Goal: Information Seeking & Learning: Learn about a topic

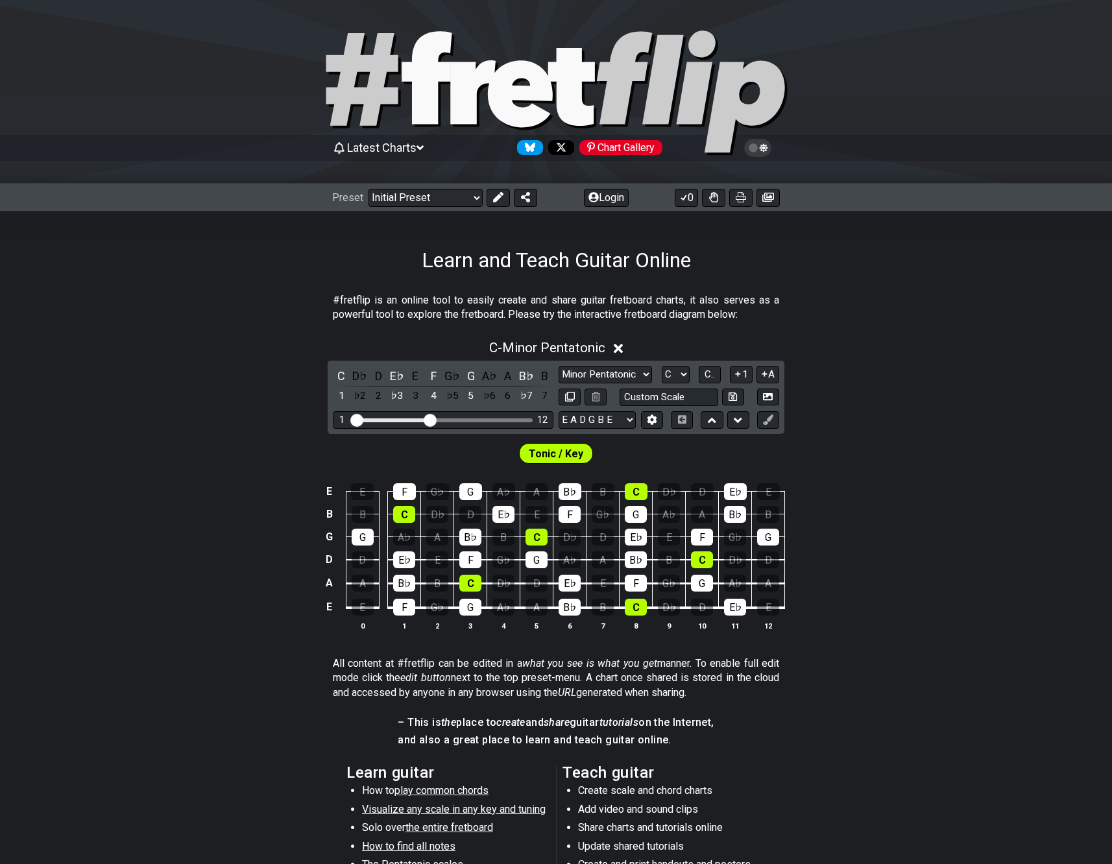
click at [403, 149] on span "Latest Charts" at bounding box center [381, 148] width 69 height 14
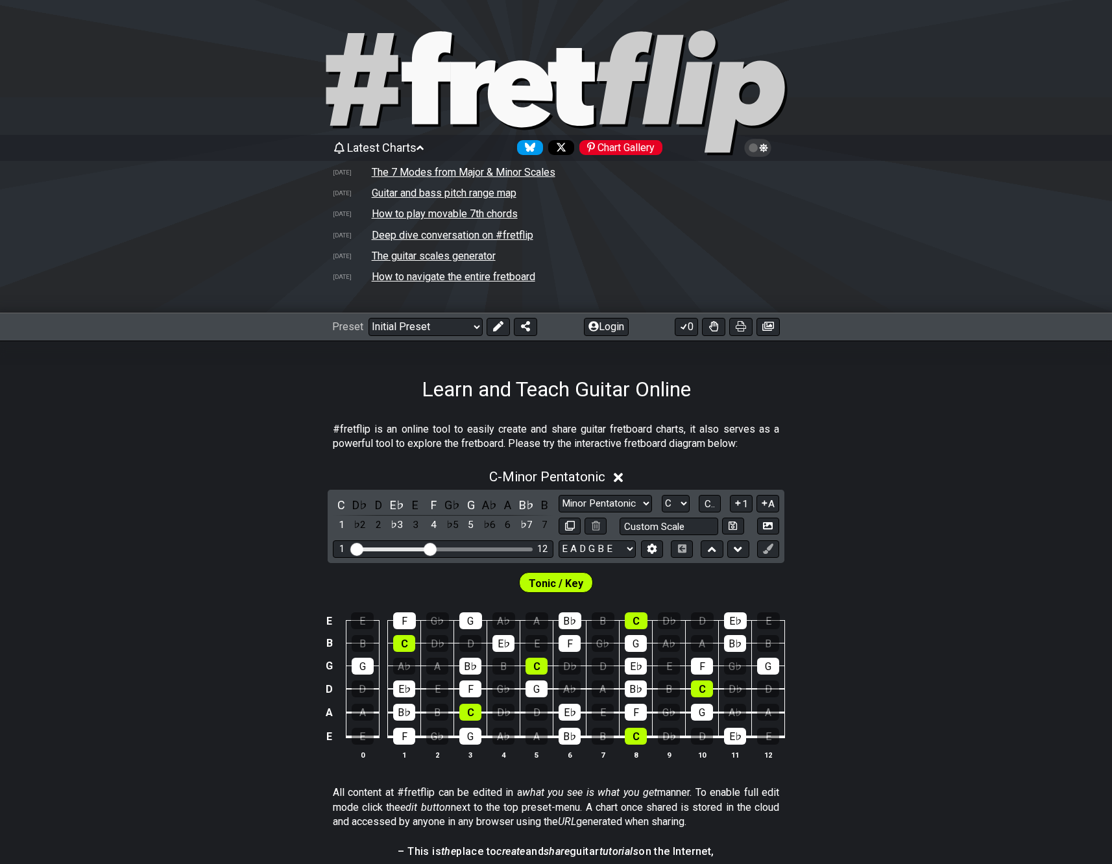
drag, startPoint x: 252, startPoint y: 478, endPoint x: 398, endPoint y: 384, distance: 173.3
click at [253, 478] on div "C - Minor Pentatonic" at bounding box center [556, 473] width 1112 height 24
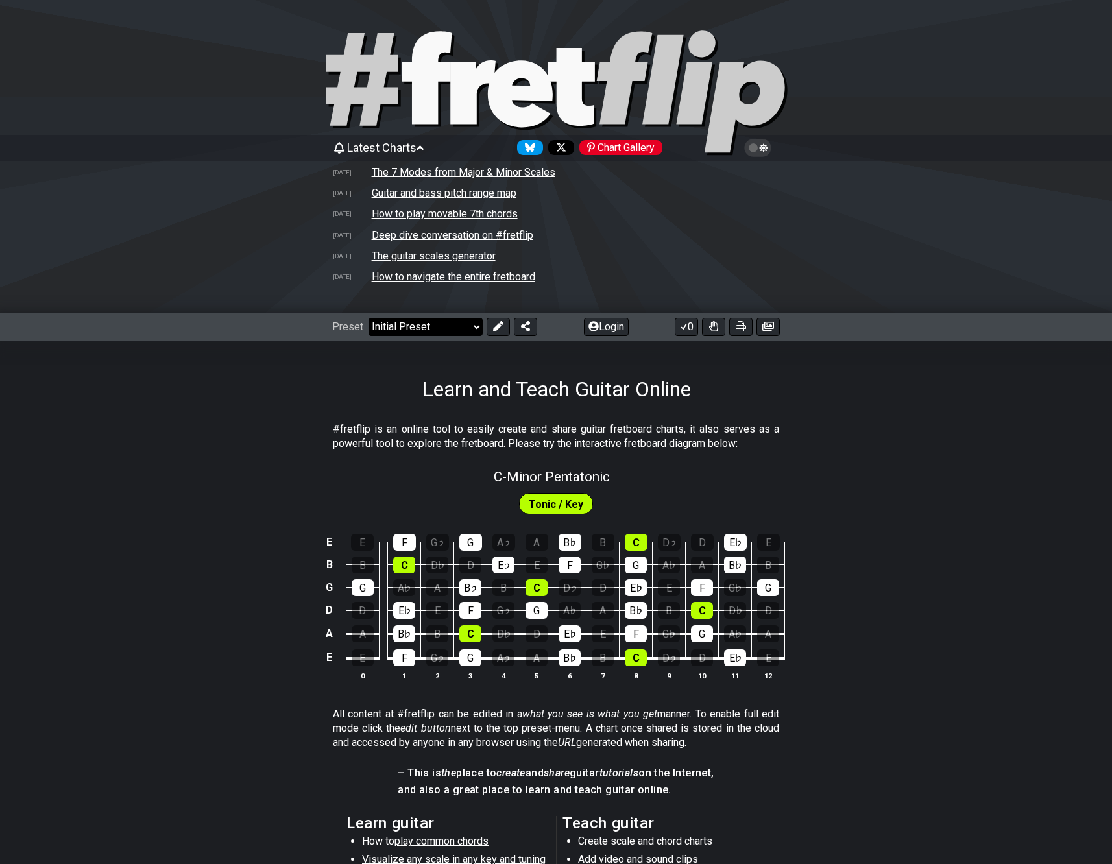
click at [405, 327] on select "Welcome to #fretflip! Initial Preset Custom Preset Minor Pentatonic Major Penta…" at bounding box center [426, 327] width 114 height 18
click at [237, 424] on section "#fretflip is an online tool to easily create and share guitar fretboard charts,…" at bounding box center [556, 439] width 1112 height 45
click at [644, 147] on div "Chart Gallery" at bounding box center [620, 147] width 83 height 15
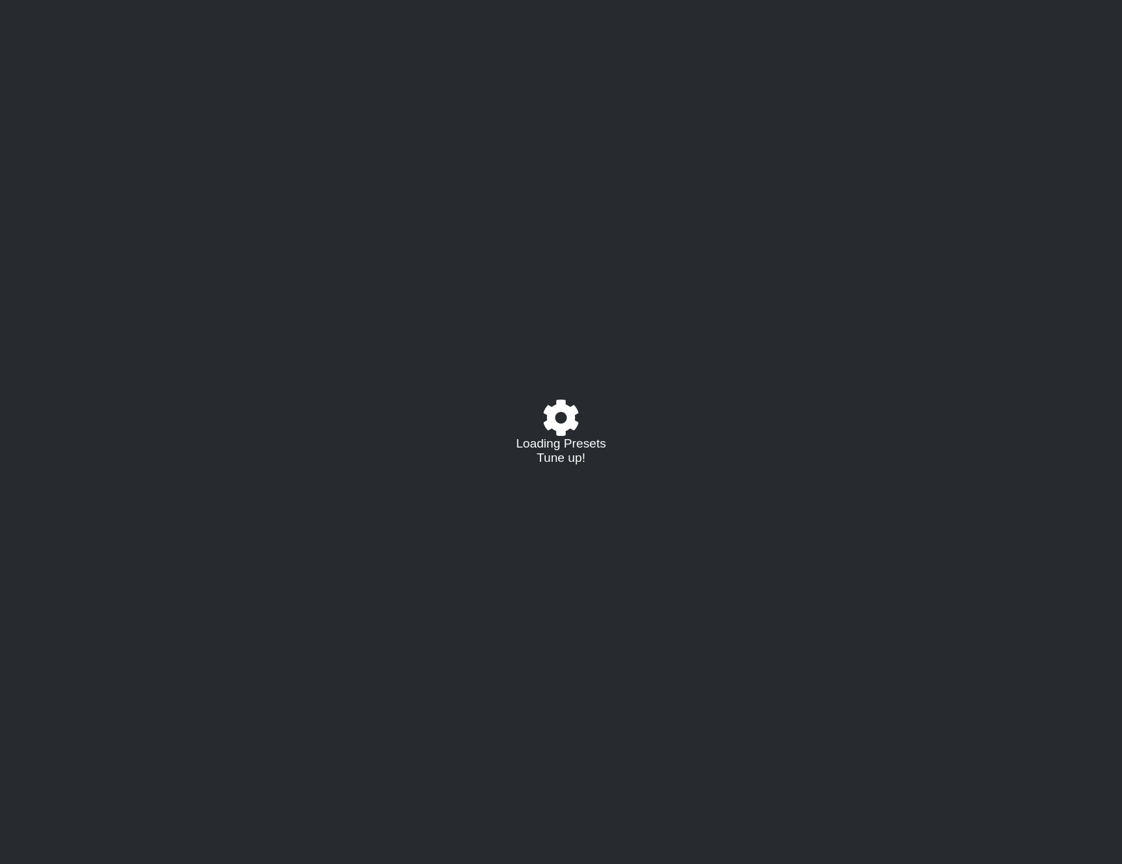
select select "/022340117624"
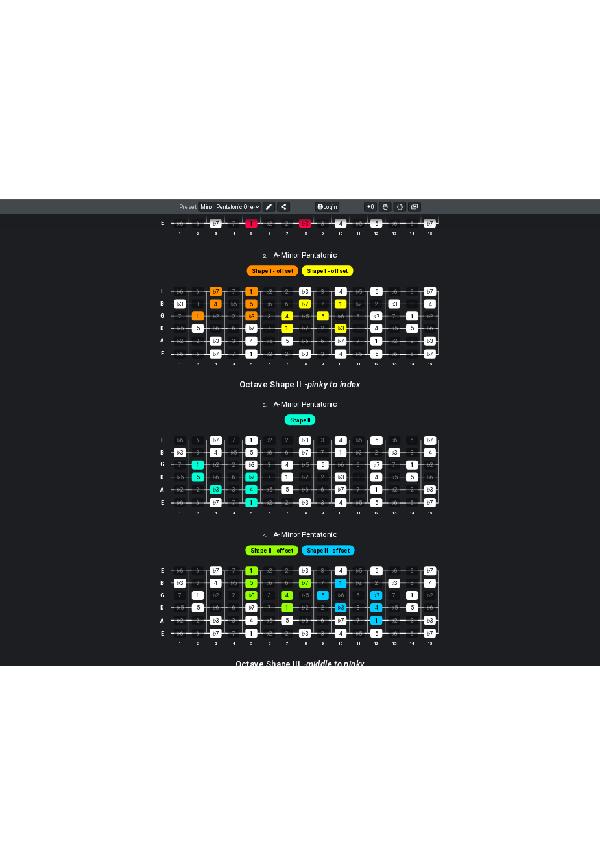
scroll to position [55, 0]
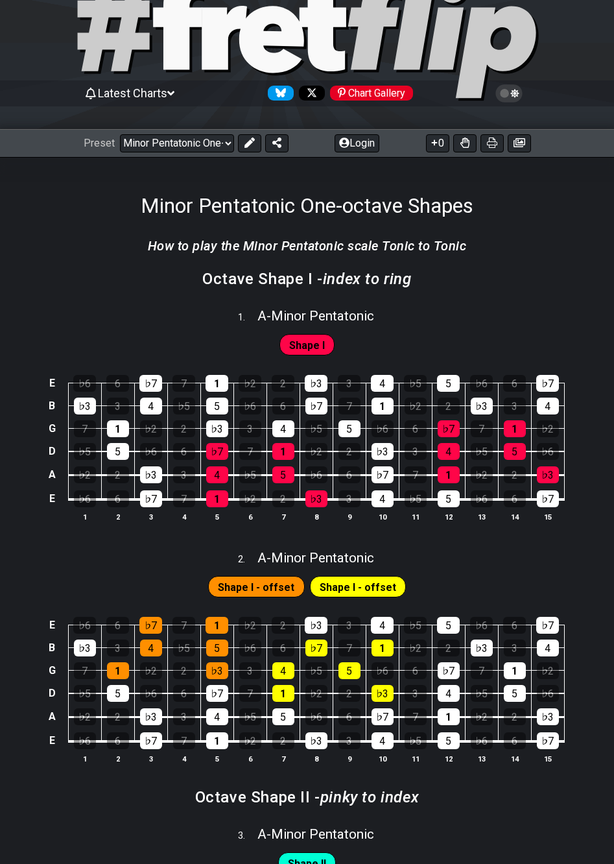
click at [510, 90] on icon at bounding box center [510, 94] width 12 height 12
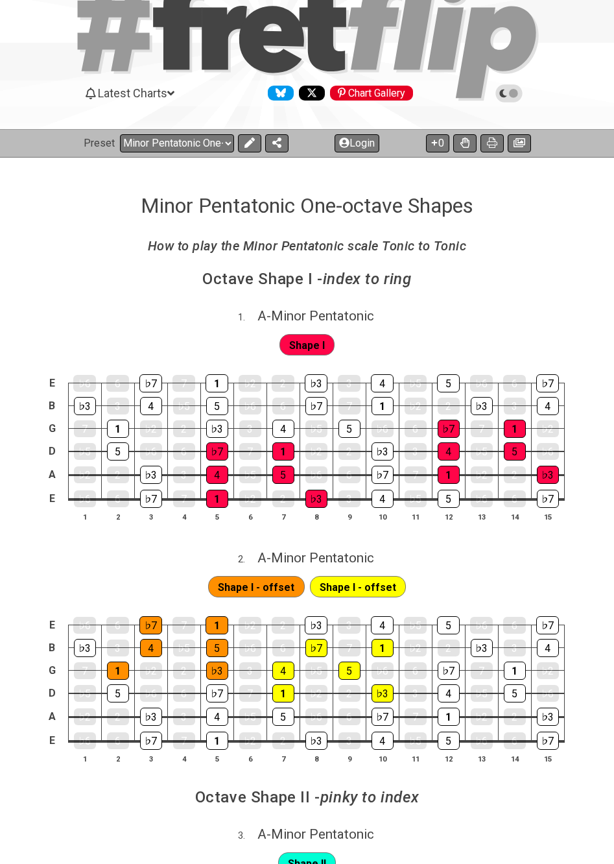
click at [505, 99] on icon at bounding box center [509, 93] width 27 height 18
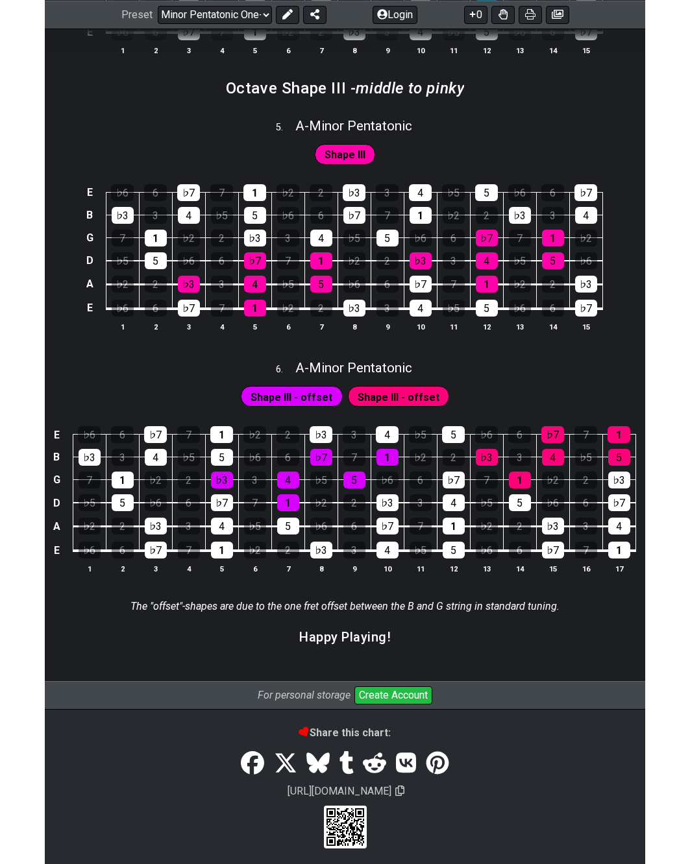
scroll to position [1287, 0]
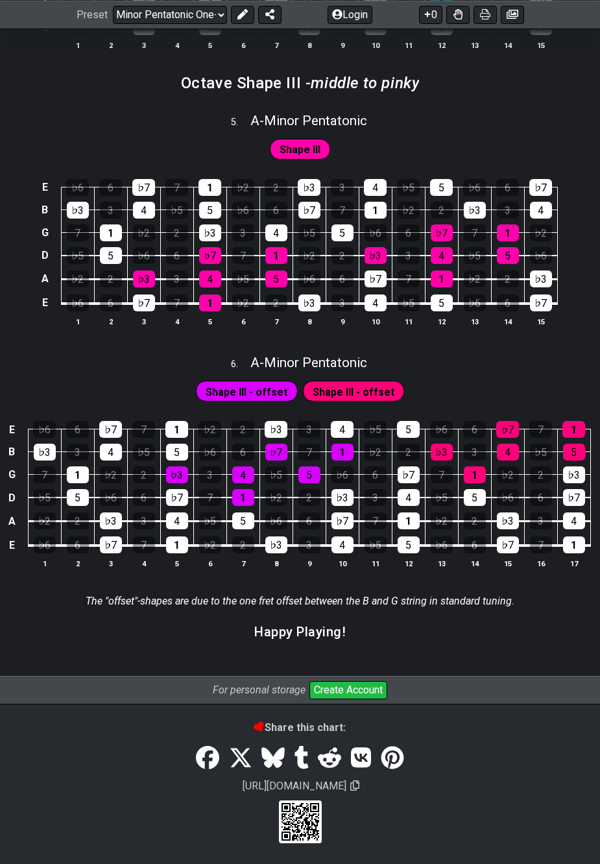
drag, startPoint x: -11, startPoint y: 363, endPoint x: -98, endPoint y: 365, distance: 87.0
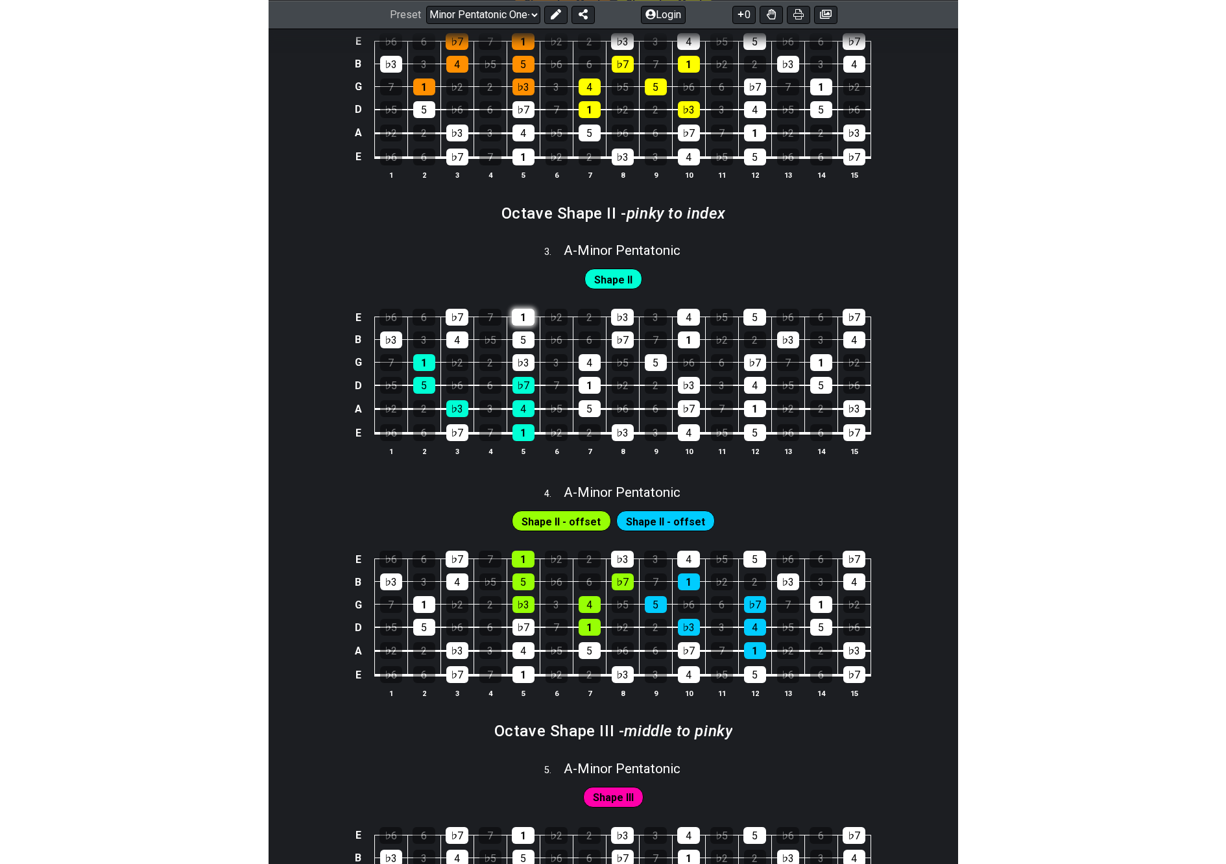
scroll to position [0, 0]
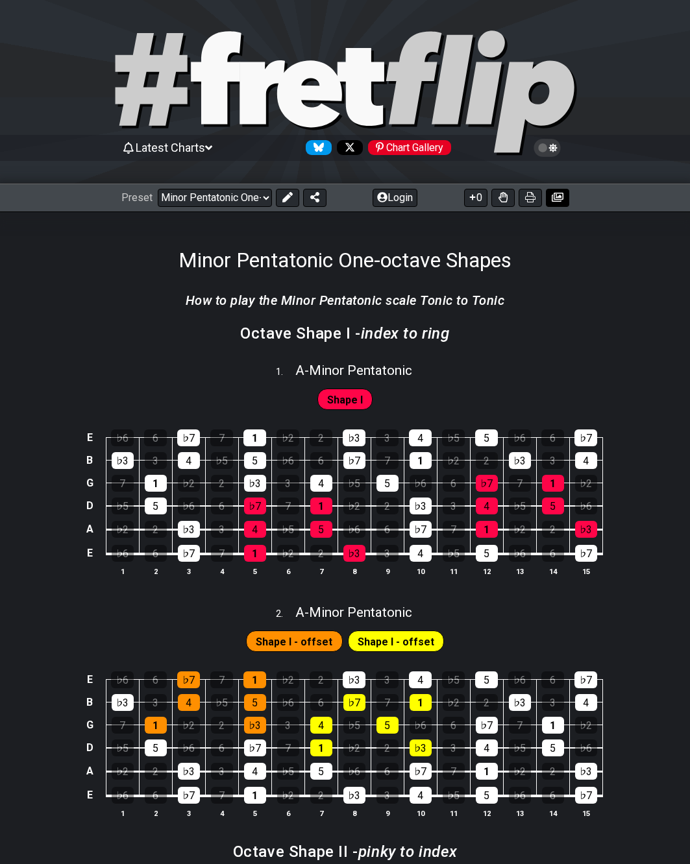
click at [557, 199] on icon at bounding box center [558, 197] width 12 height 10
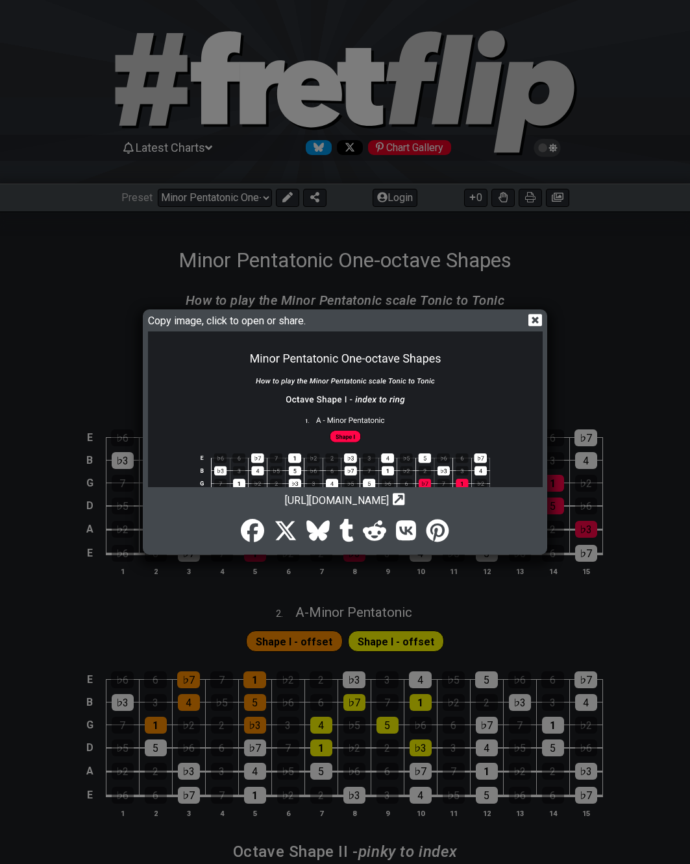
click at [313, 409] on img at bounding box center [345, 823] width 395 height 983
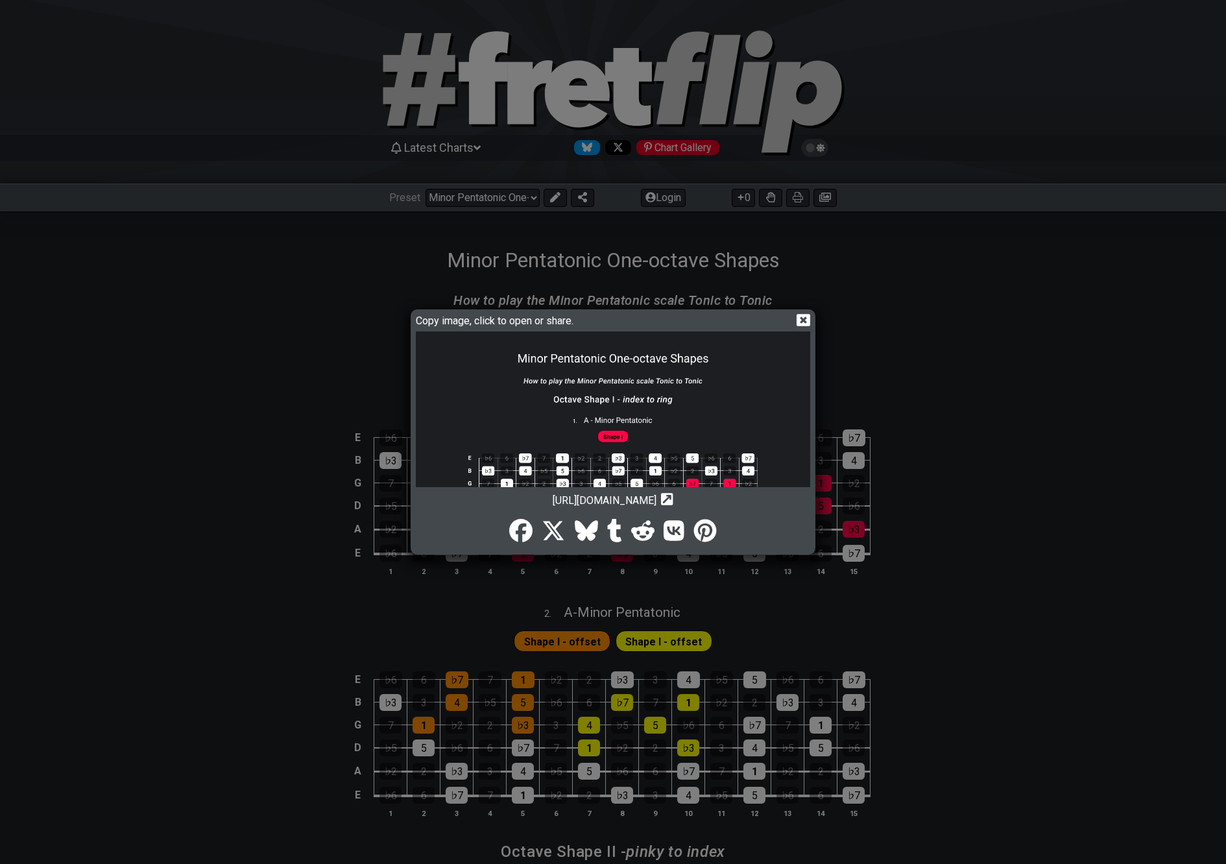
click at [799, 317] on icon at bounding box center [804, 320] width 14 height 12
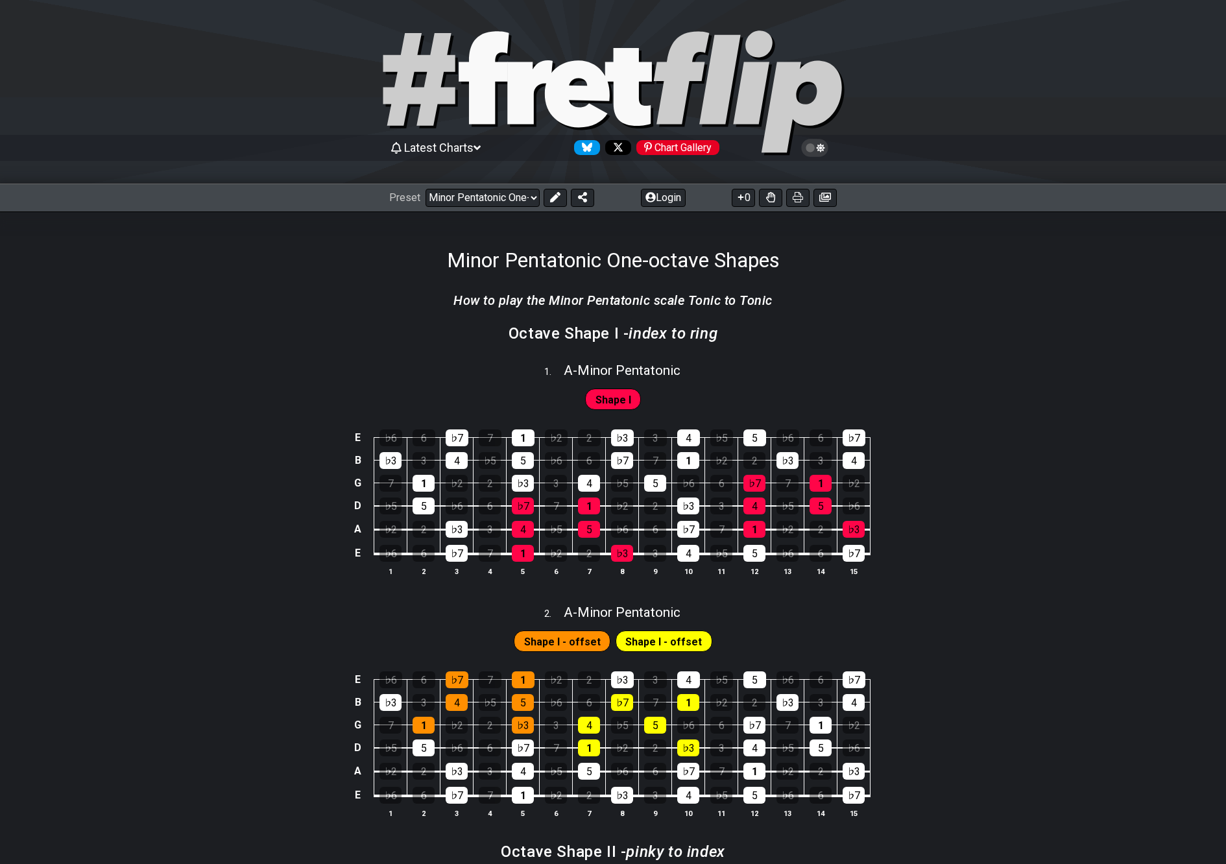
click at [666, 149] on div "Chart Gallery" at bounding box center [678, 147] width 83 height 15
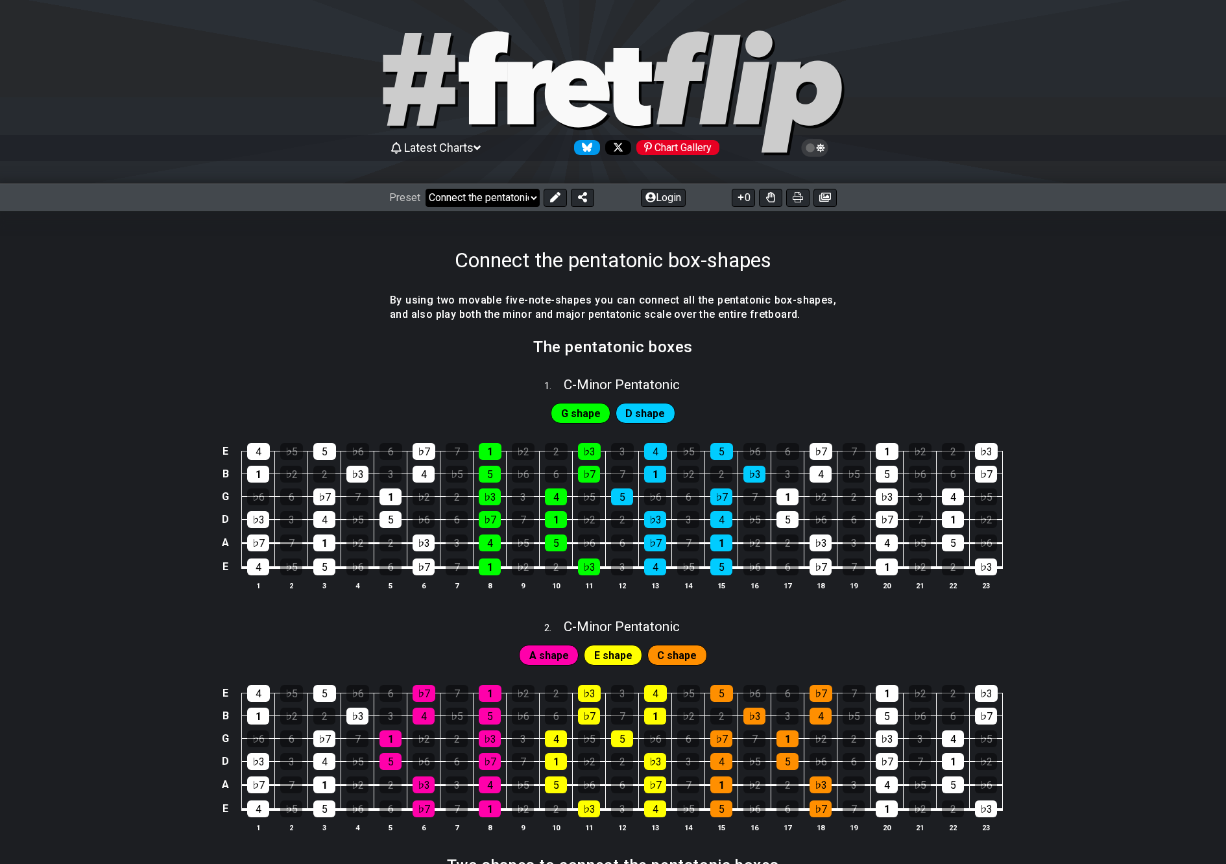
drag, startPoint x: 452, startPoint y: 193, endPoint x: 454, endPoint y: 203, distance: 10.6
click at [452, 194] on select "Welcome to #fretflip! Connect the pentatonic box-shapes Custom Preset Minor Pen…" at bounding box center [483, 198] width 114 height 18
click at [426, 189] on select "Welcome to #fretflip! Connect the pentatonic box-shapes Custom Preset Minor Pen…" at bounding box center [483, 198] width 114 height 18
select select "/scale-degrees-and-intervals"
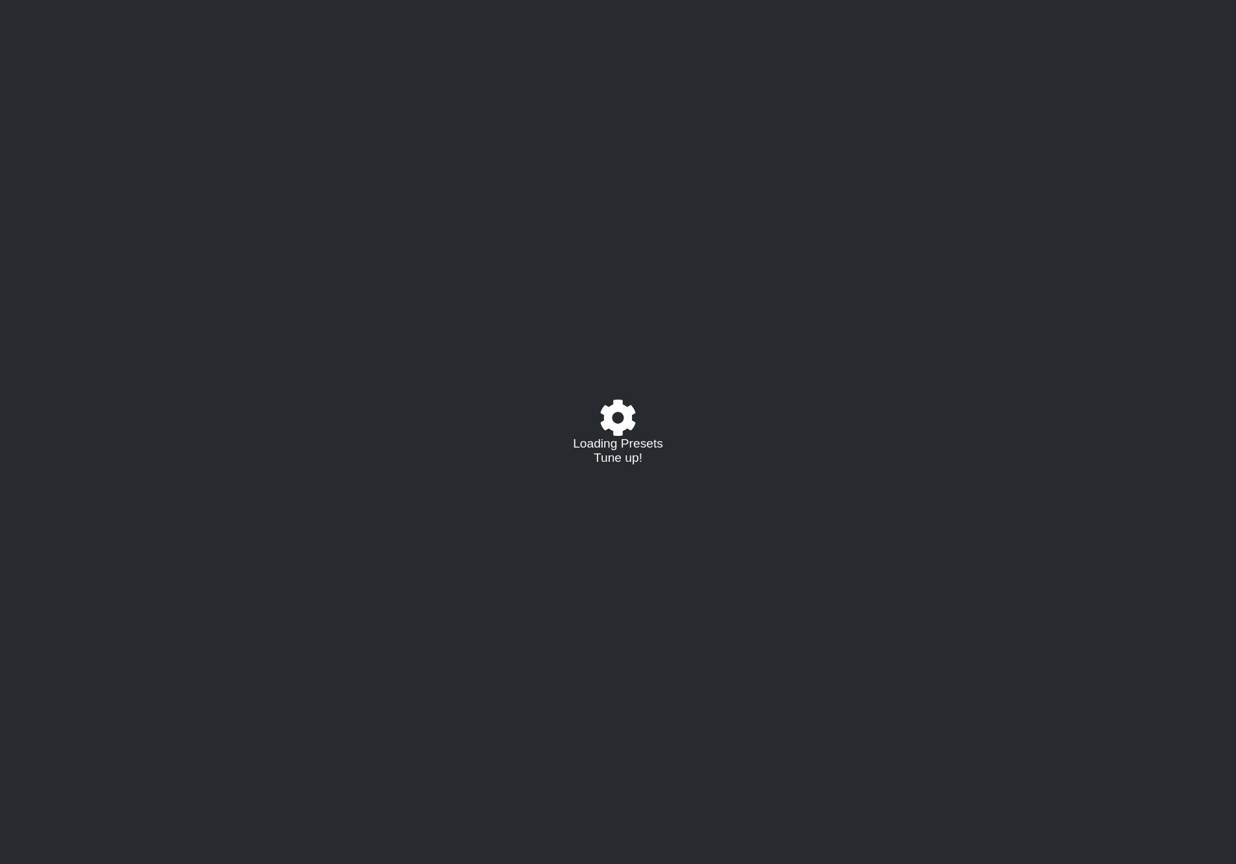
select select "/023602493829"
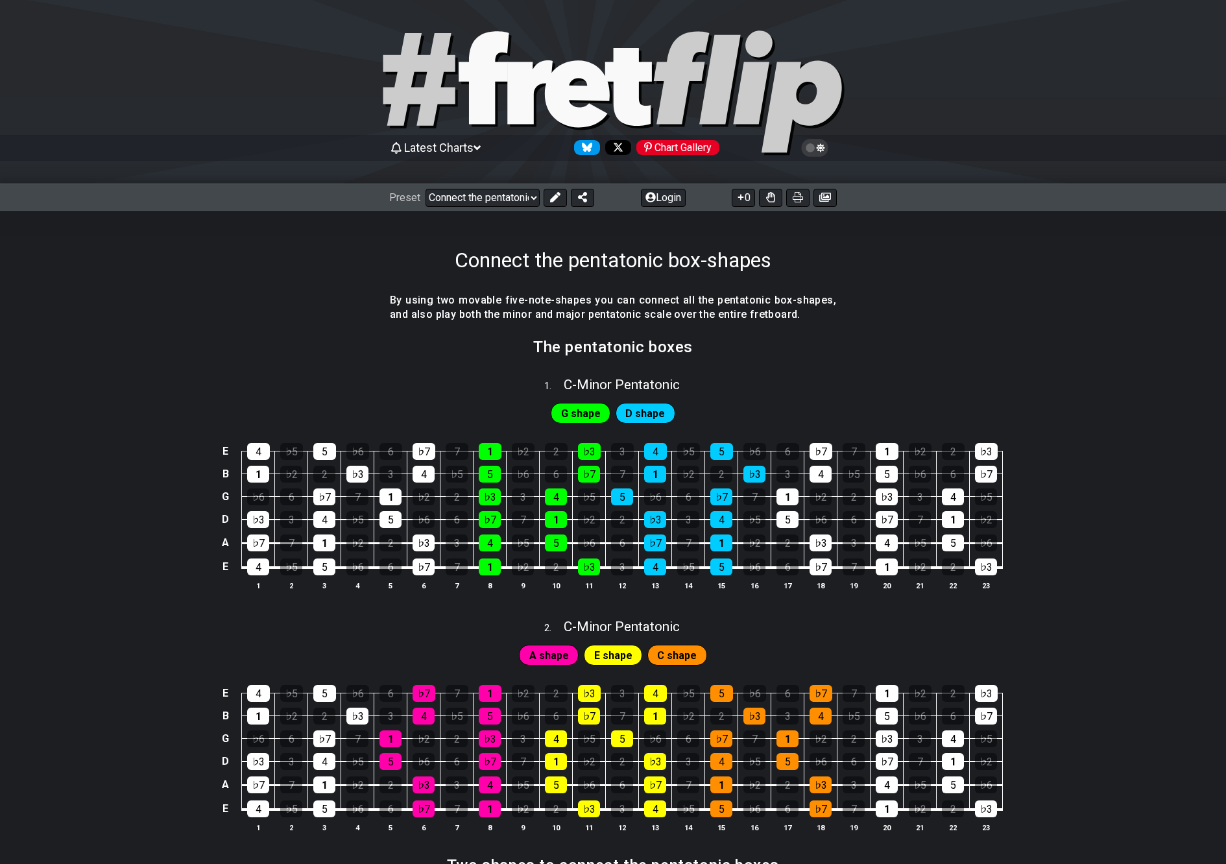
select select "/023602493829"
